Goal: Understand process/instructions

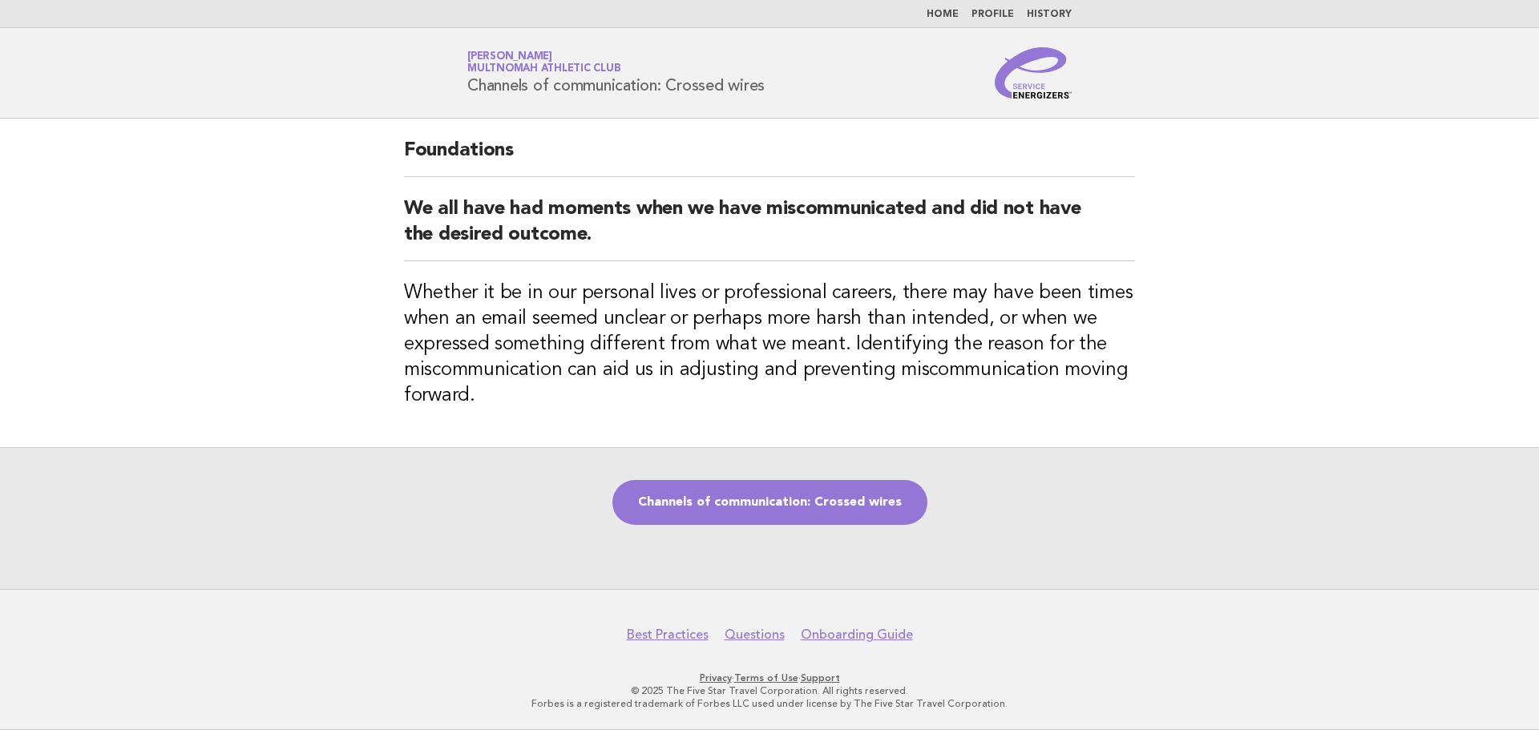
click at [747, 491] on link "Channels of communication: Crossed wires" at bounding box center [769, 502] width 315 height 45
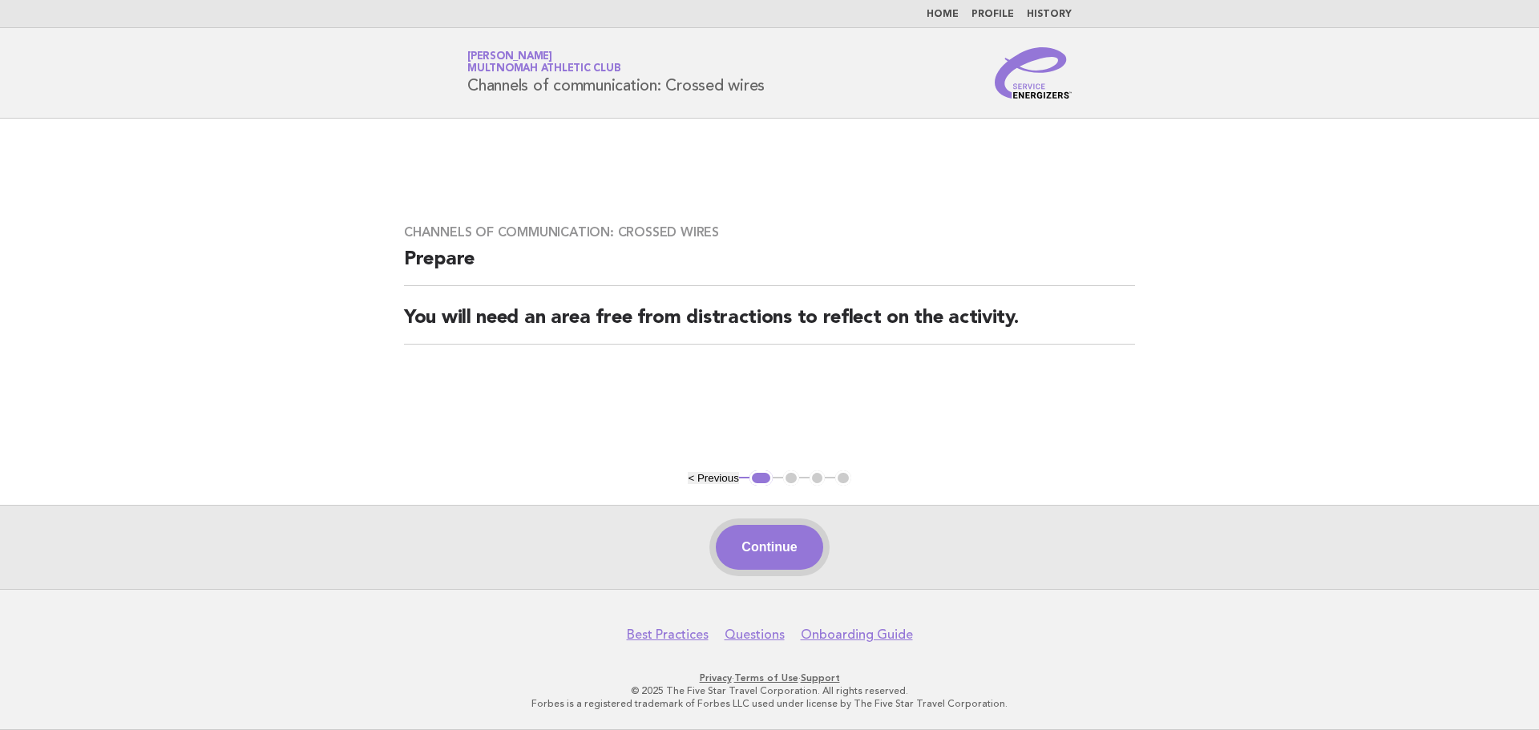
click at [784, 559] on button "Continue" at bounding box center [769, 547] width 107 height 45
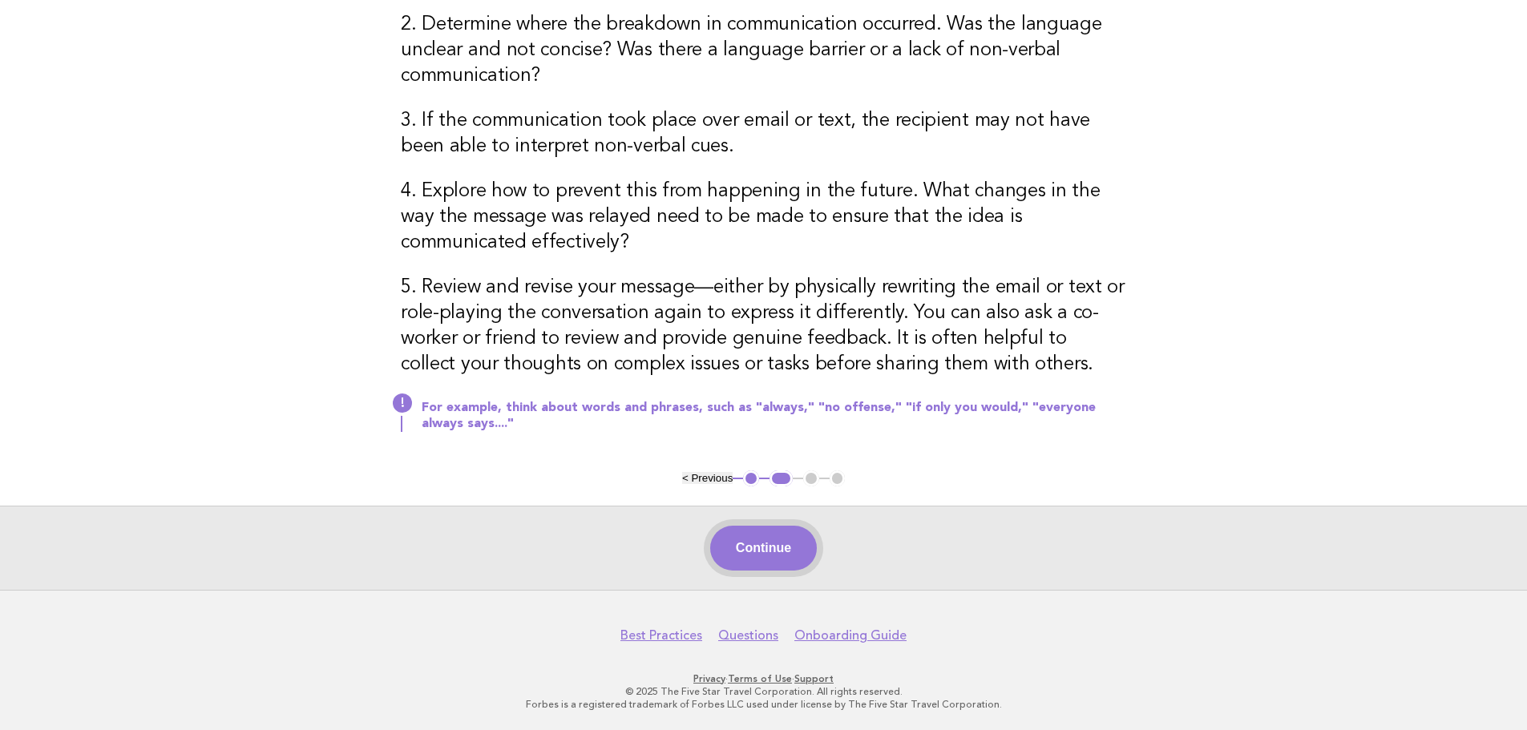
click at [798, 544] on button "Continue" at bounding box center [763, 548] width 107 height 45
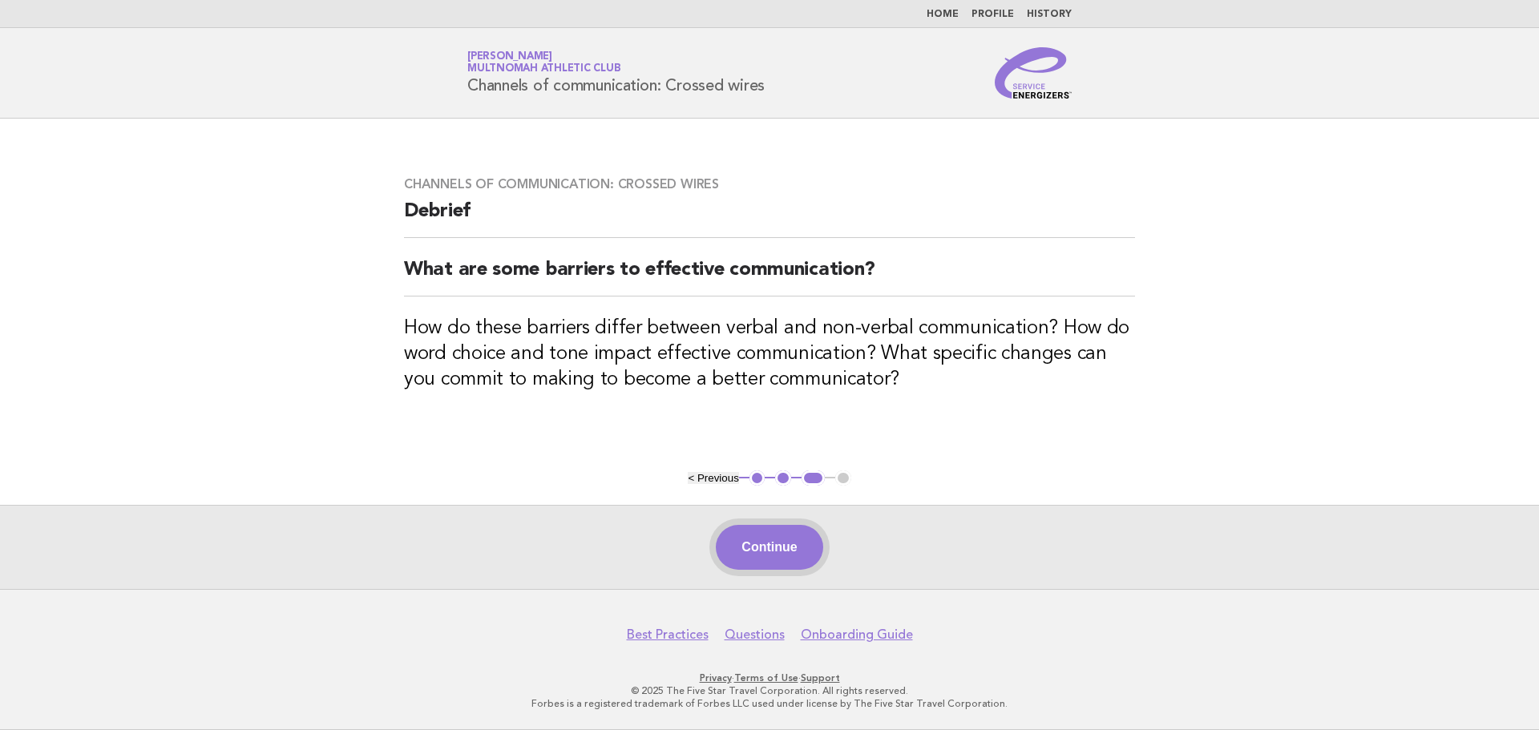
click at [796, 552] on button "Continue" at bounding box center [769, 547] width 107 height 45
